Goal: Task Accomplishment & Management: Manage account settings

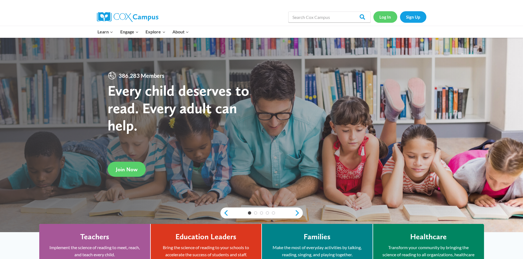
click at [384, 19] on link "Log In" at bounding box center [385, 16] width 24 height 11
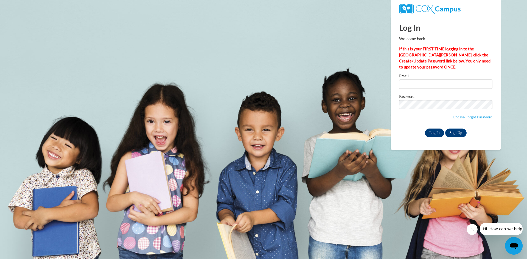
type input "hhorne@southernregional.edu"
click at [438, 133] on input "Log In" at bounding box center [434, 133] width 19 height 9
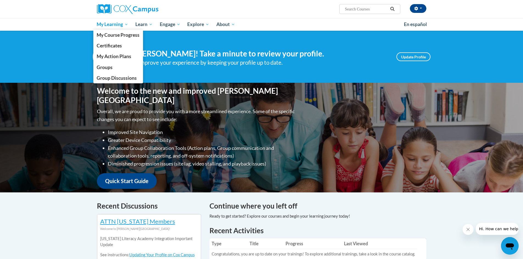
click at [103, 22] on span "My Learning" at bounding box center [113, 24] width 32 height 7
click at [111, 69] on span "Groups" at bounding box center [105, 67] width 16 height 6
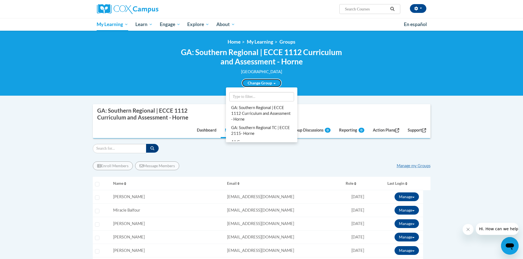
click at [257, 84] on link "Change Group" at bounding box center [262, 83] width 40 height 9
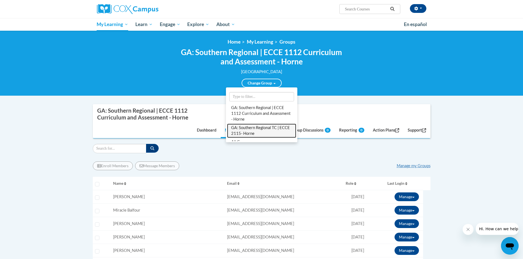
click at [254, 131] on link "GA: Southern Regional TC | ECCE 2115- Horne" at bounding box center [261, 131] width 69 height 14
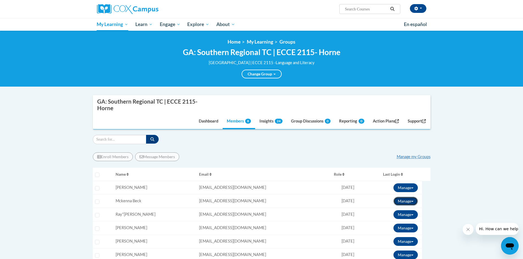
click at [412, 202] on span at bounding box center [412, 201] width 2 height 1
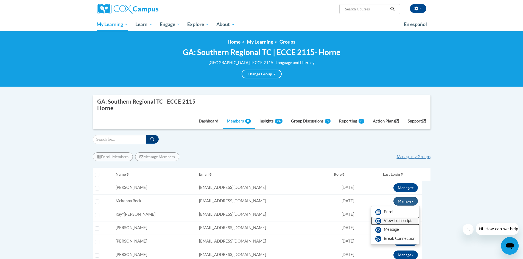
click at [402, 219] on link "View Transcript" at bounding box center [395, 221] width 48 height 9
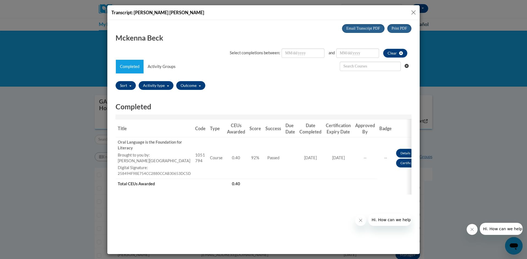
click at [412, 13] on button "Close" at bounding box center [413, 12] width 7 height 7
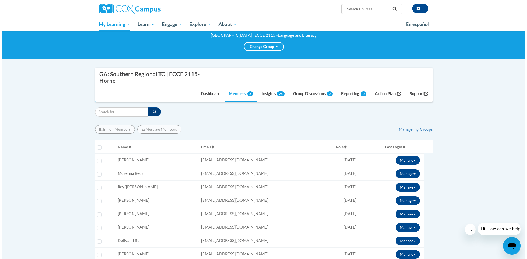
scroll to position [82, 0]
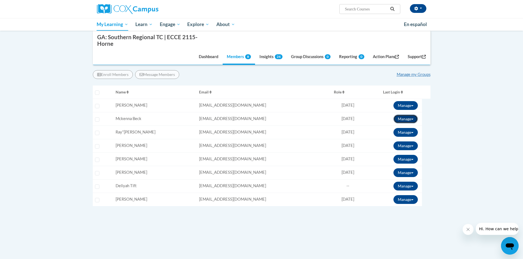
click at [415, 118] on button "Manage" at bounding box center [405, 119] width 24 height 9
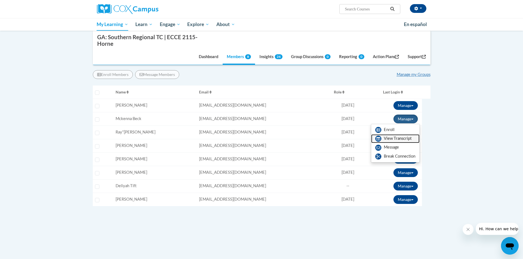
click at [404, 138] on link "View Transcript" at bounding box center [395, 138] width 48 height 9
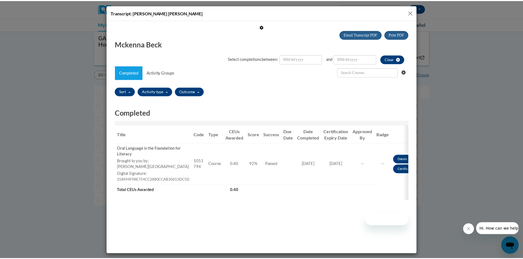
scroll to position [0, 0]
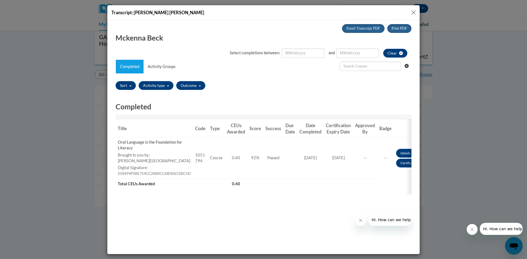
click at [413, 11] on button "Close" at bounding box center [413, 12] width 7 height 7
